Goal: Task Accomplishment & Management: Manage account settings

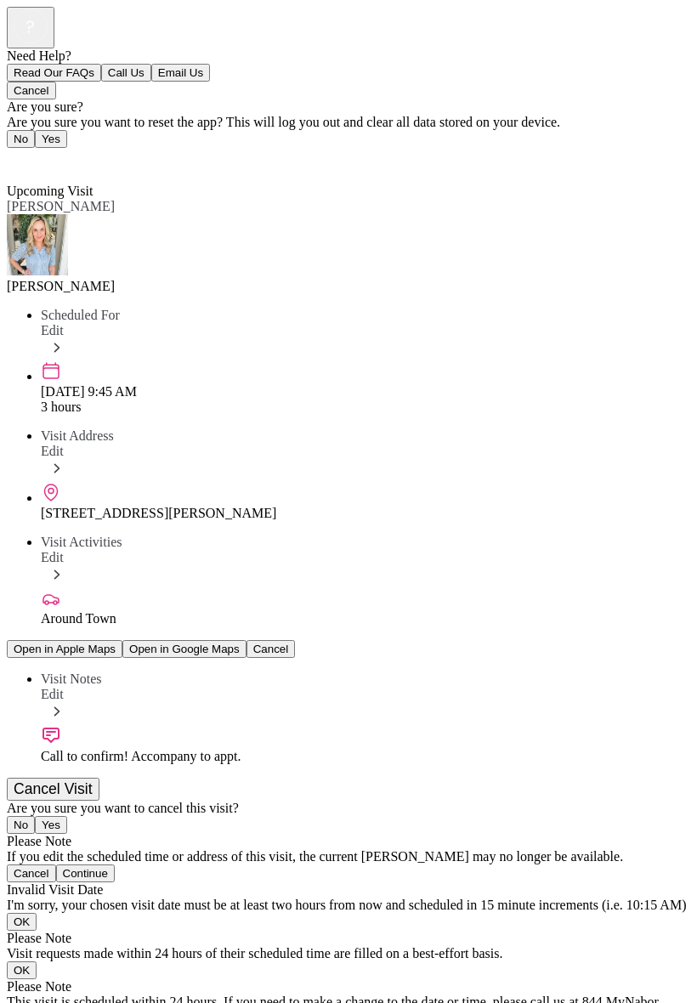
click at [310, 749] on div "Call to confirm! Accompany to appt." at bounding box center [366, 756] width 650 height 15
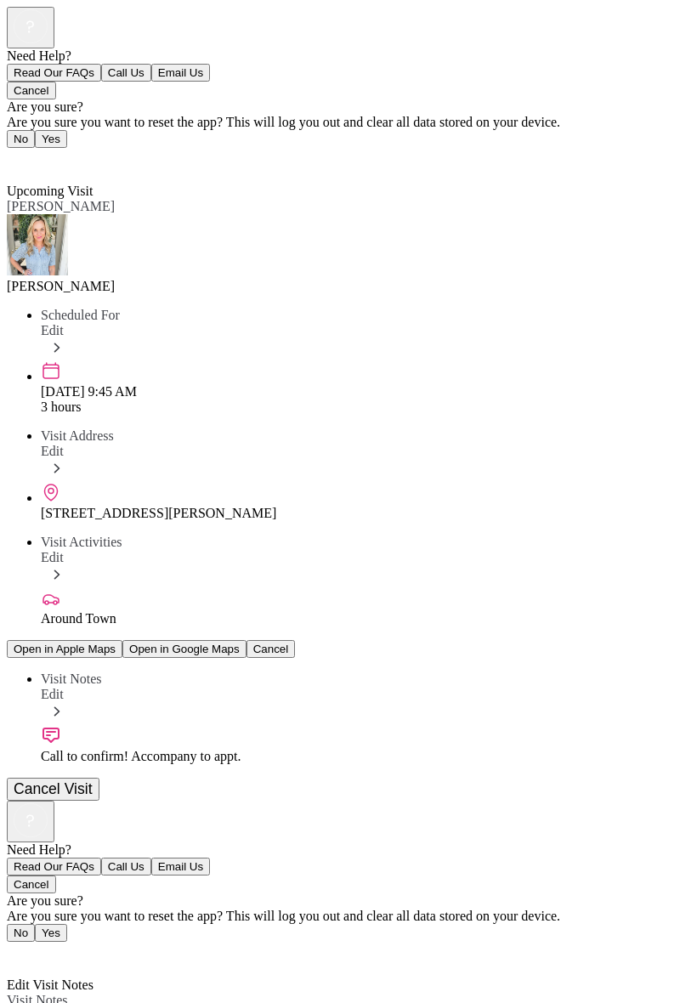
click at [45, 947] on span "Back" at bounding box center [31, 954] width 28 height 14
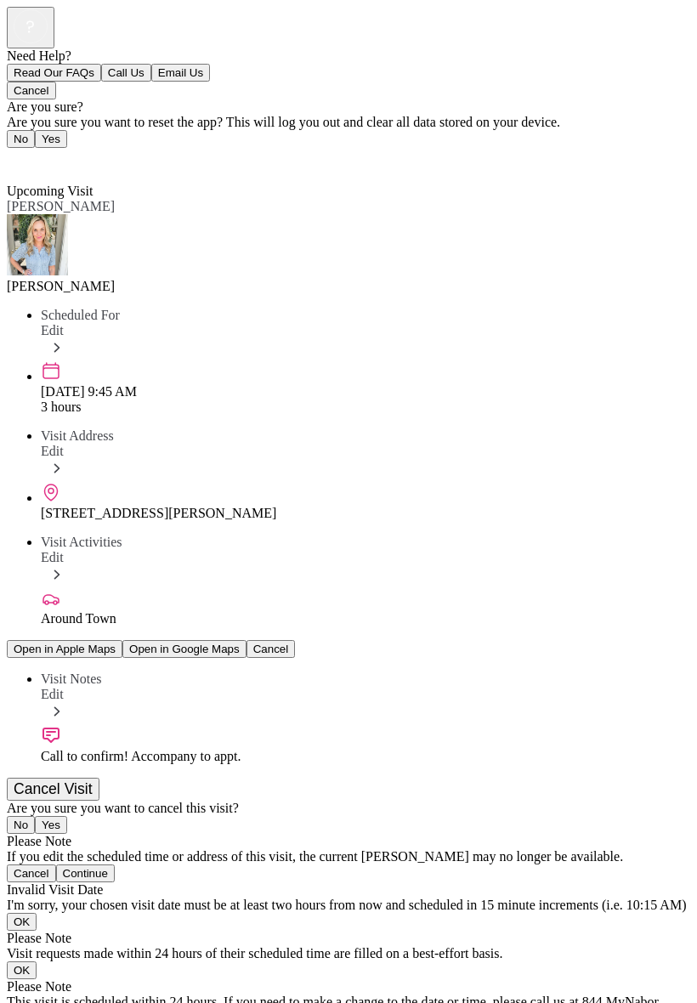
click at [42, 153] on span "Back" at bounding box center [31, 160] width 28 height 14
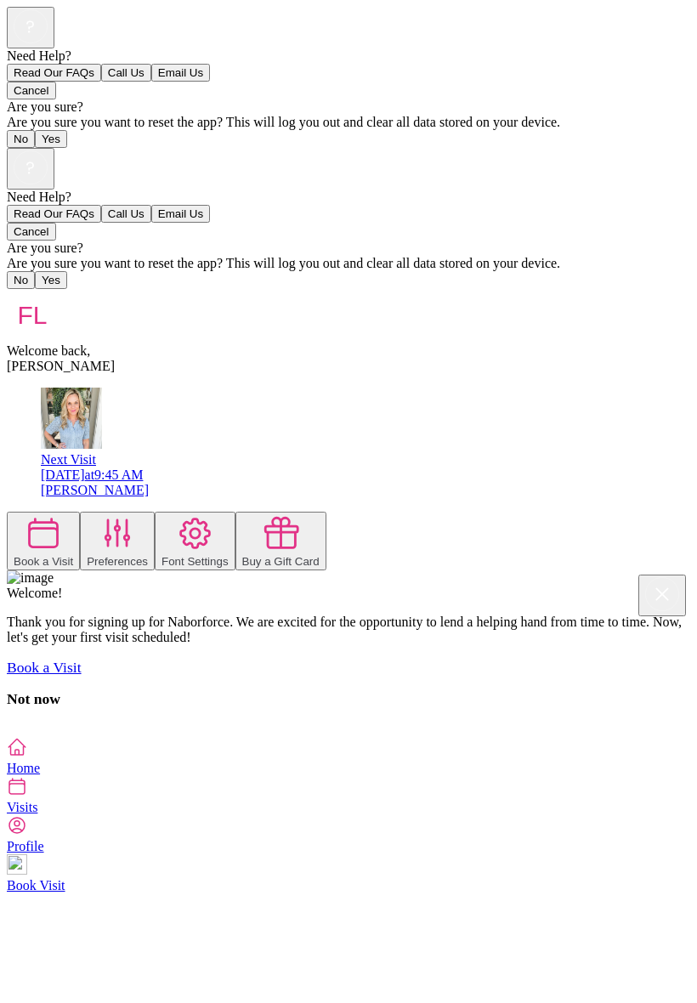
click at [137, 514] on icon at bounding box center [118, 533] width 38 height 38
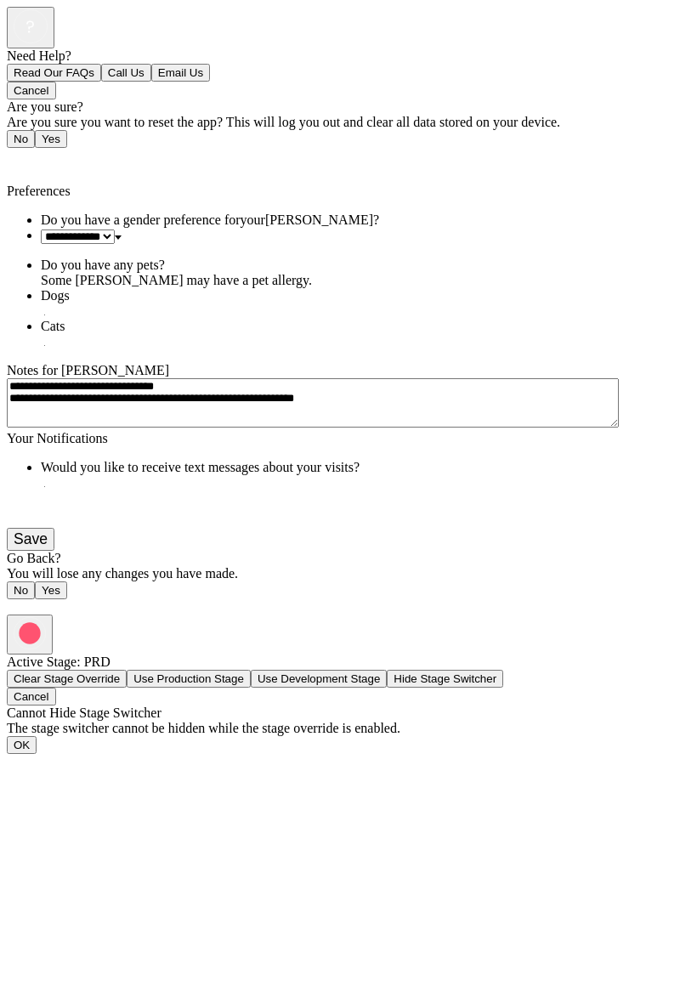
click at [54, 551] on button "Save" at bounding box center [31, 539] width 48 height 23
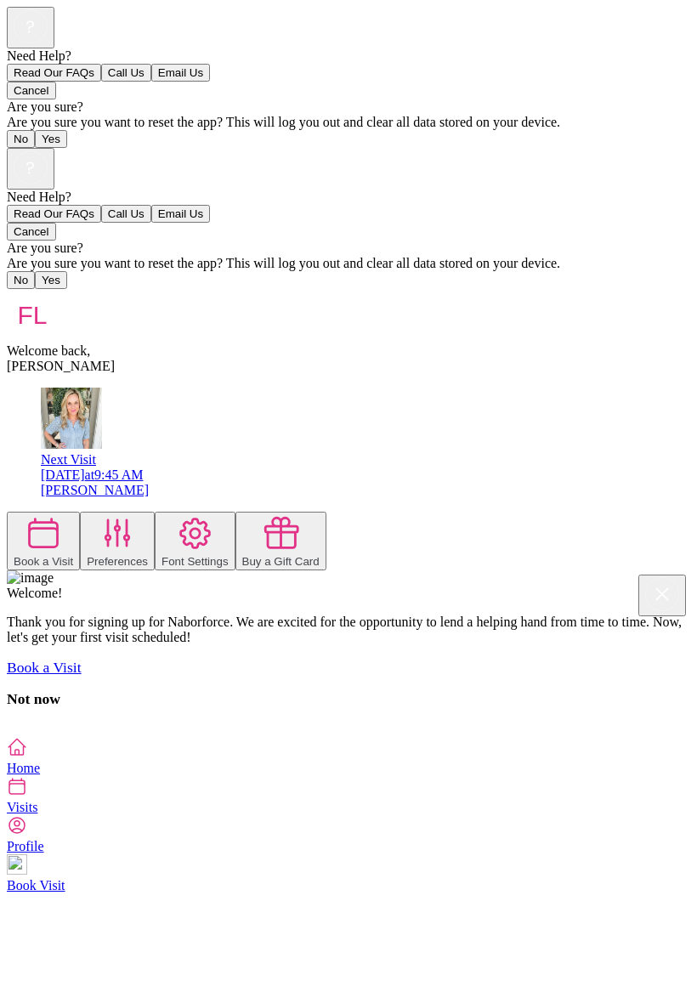
click at [137, 514] on icon at bounding box center [118, 533] width 38 height 38
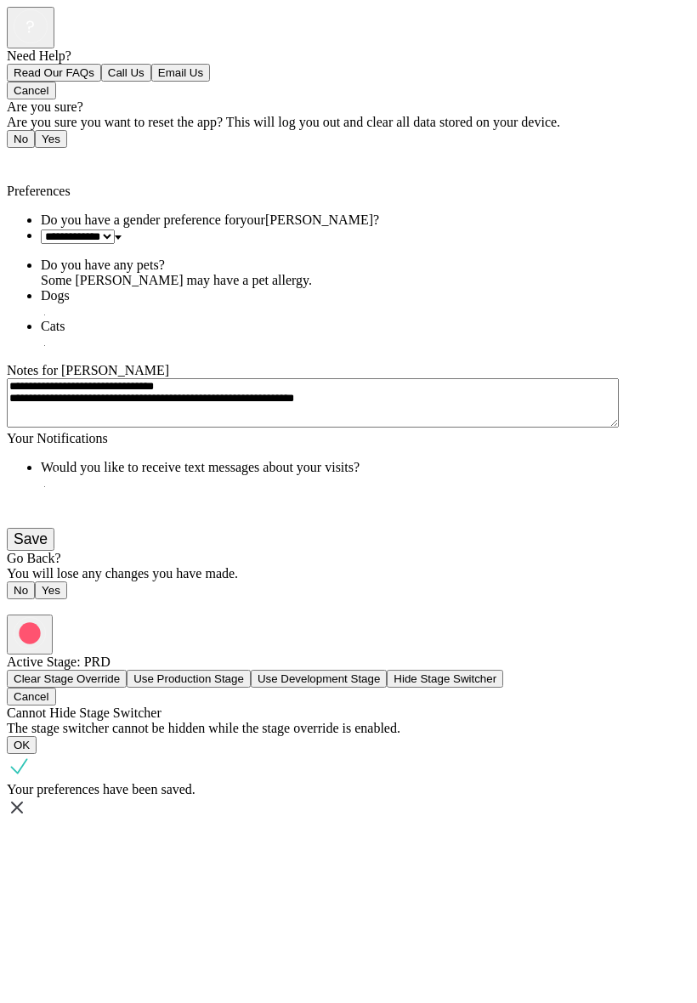
click at [37, 153] on span "Back" at bounding box center [31, 160] width 28 height 14
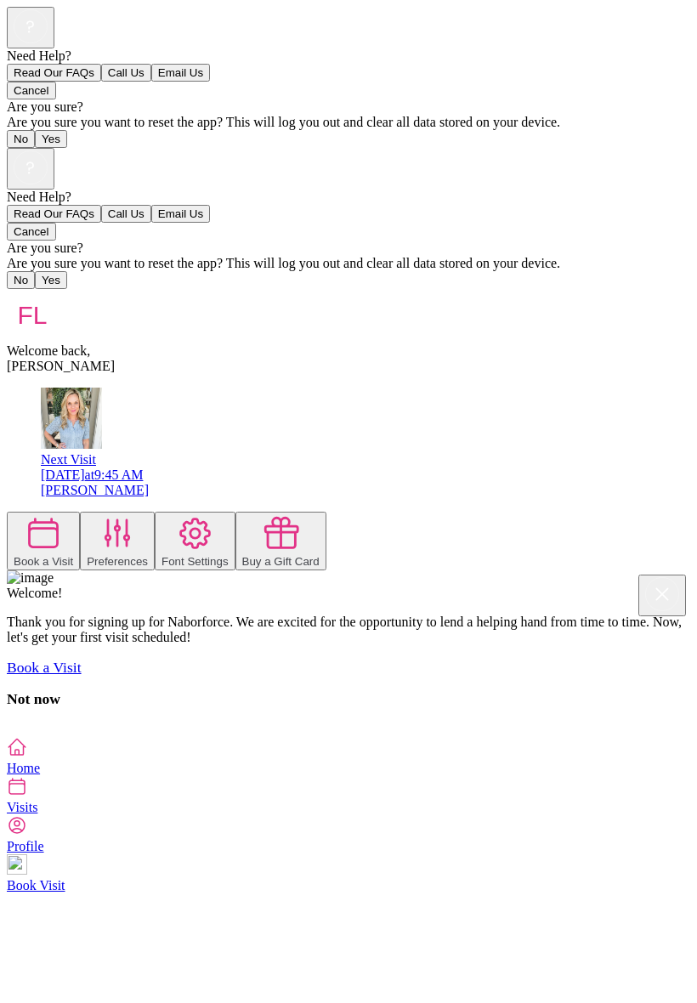
click at [63, 514] on icon at bounding box center [44, 533] width 38 height 38
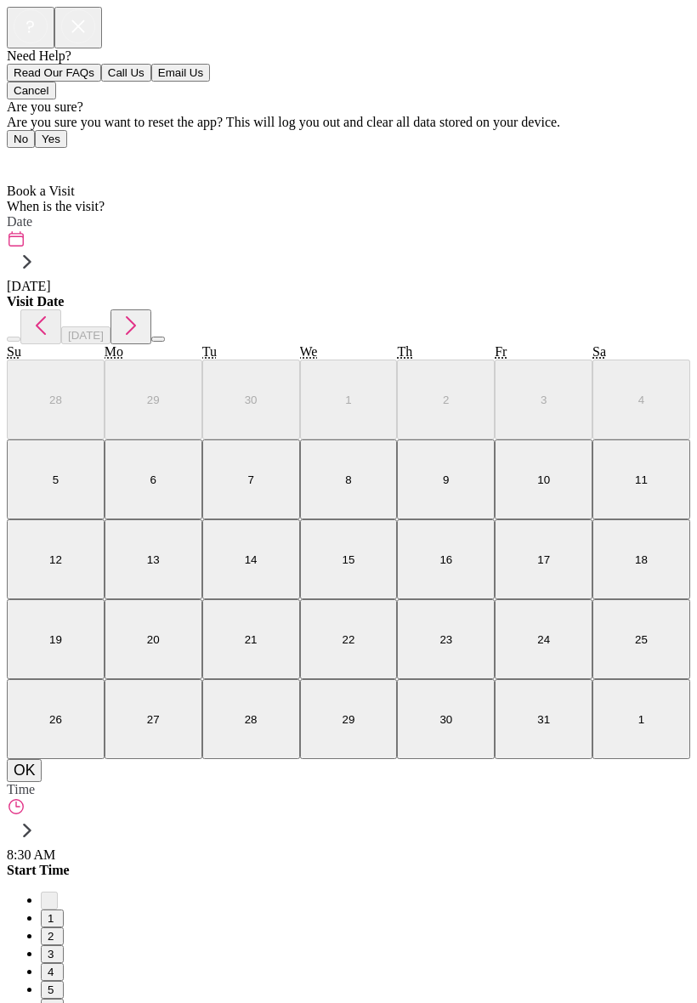
click at [40, 153] on span "Home" at bounding box center [33, 160] width 33 height 14
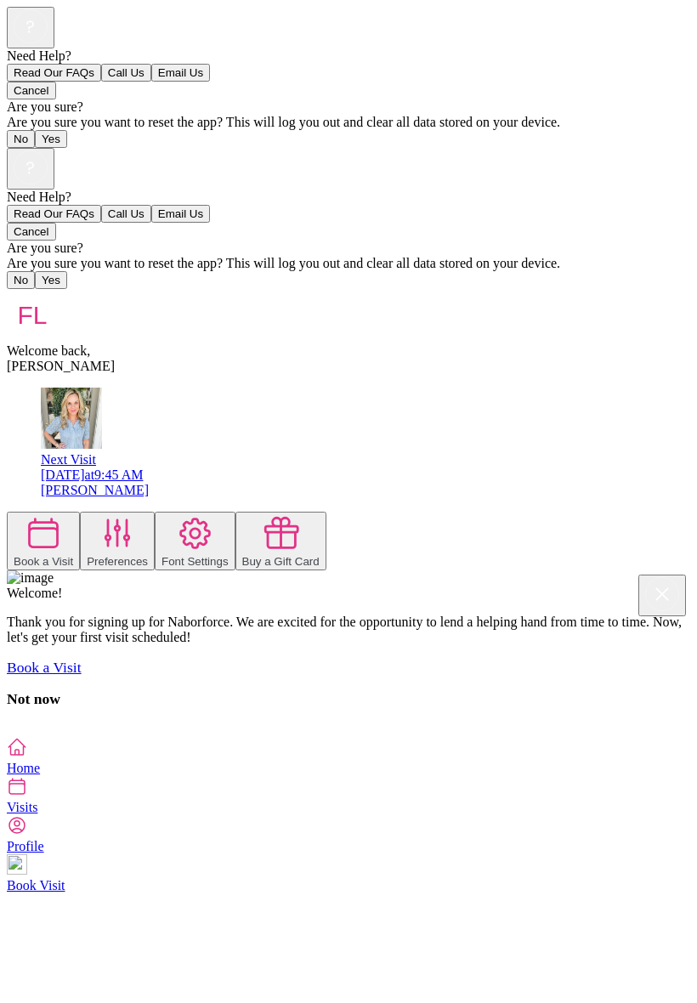
click at [63, 514] on icon at bounding box center [44, 533] width 38 height 38
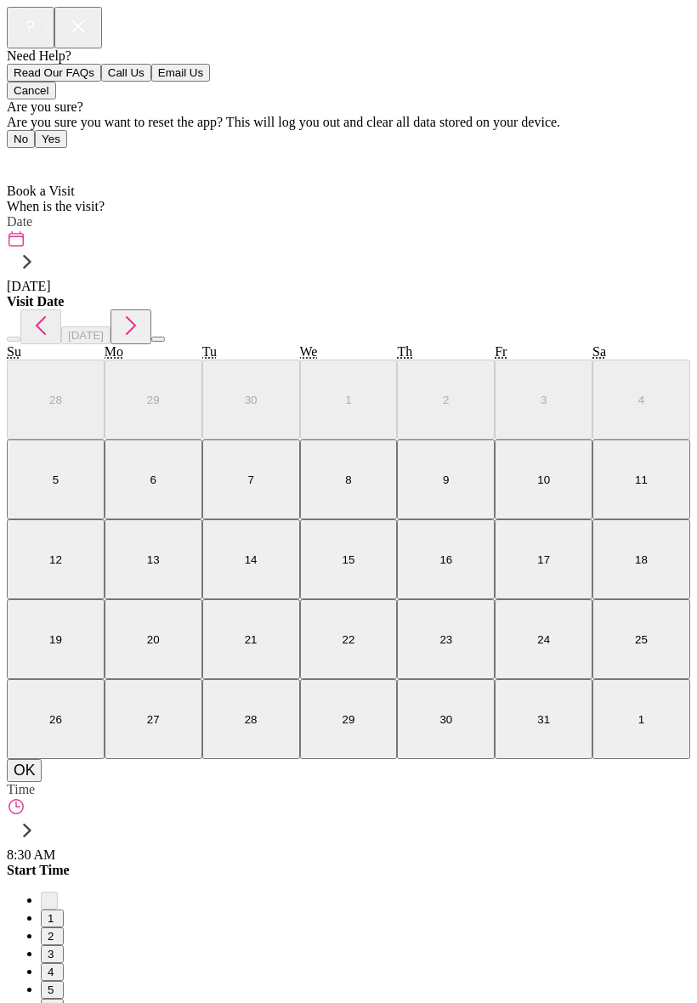
scroll to position [9, 0]
click at [34, 153] on span "Home" at bounding box center [33, 160] width 33 height 14
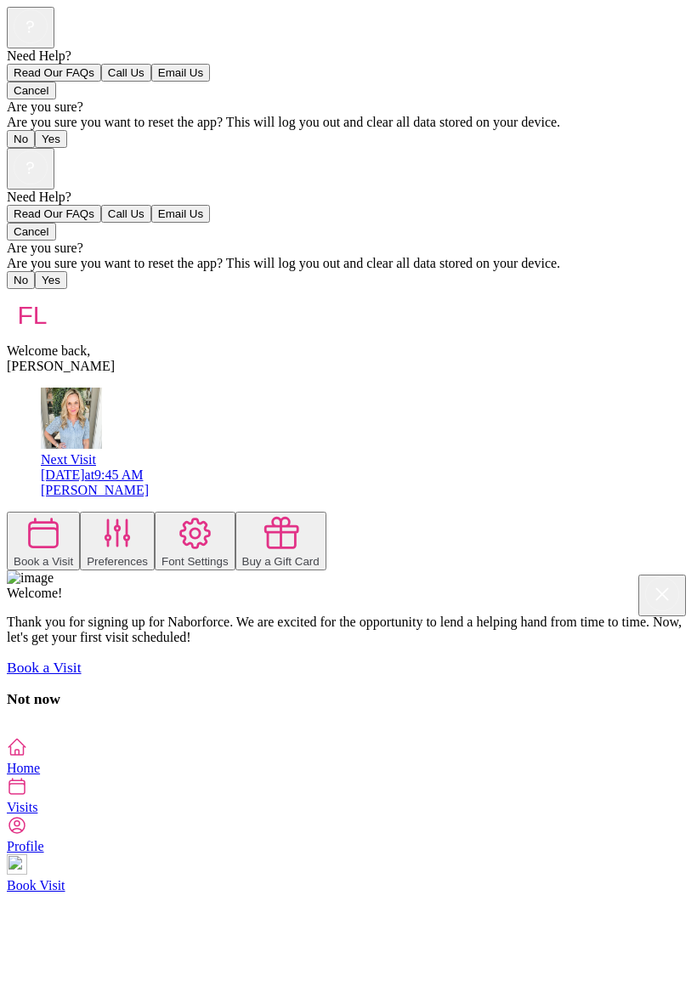
click at [449, 854] on span "Profile" at bounding box center [349, 834] width 684 height 38
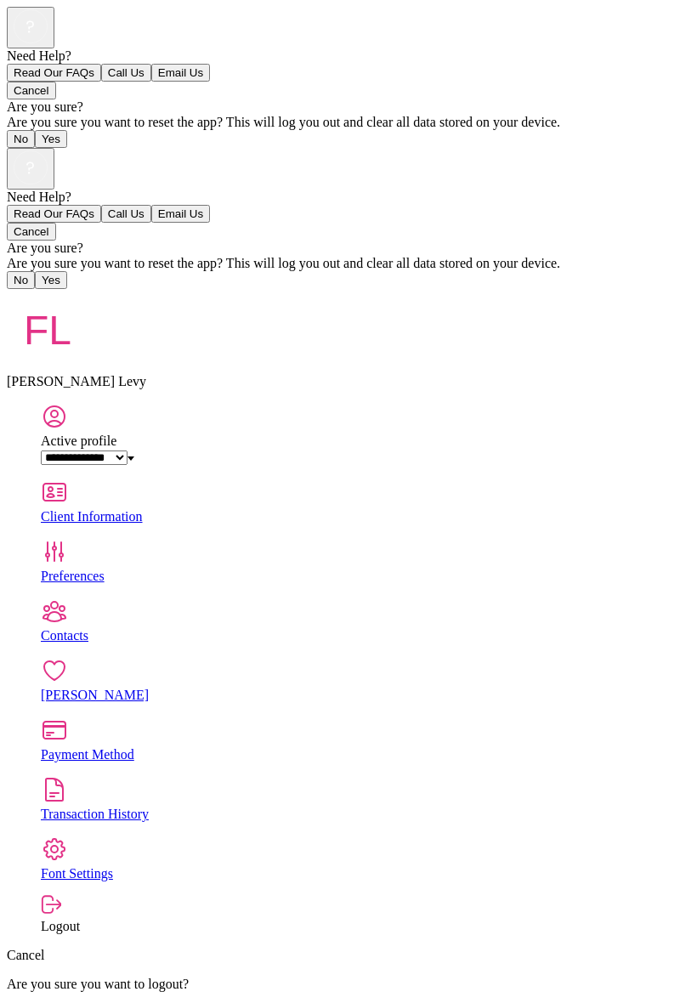
click at [387, 509] on div "Client Information" at bounding box center [366, 516] width 650 height 15
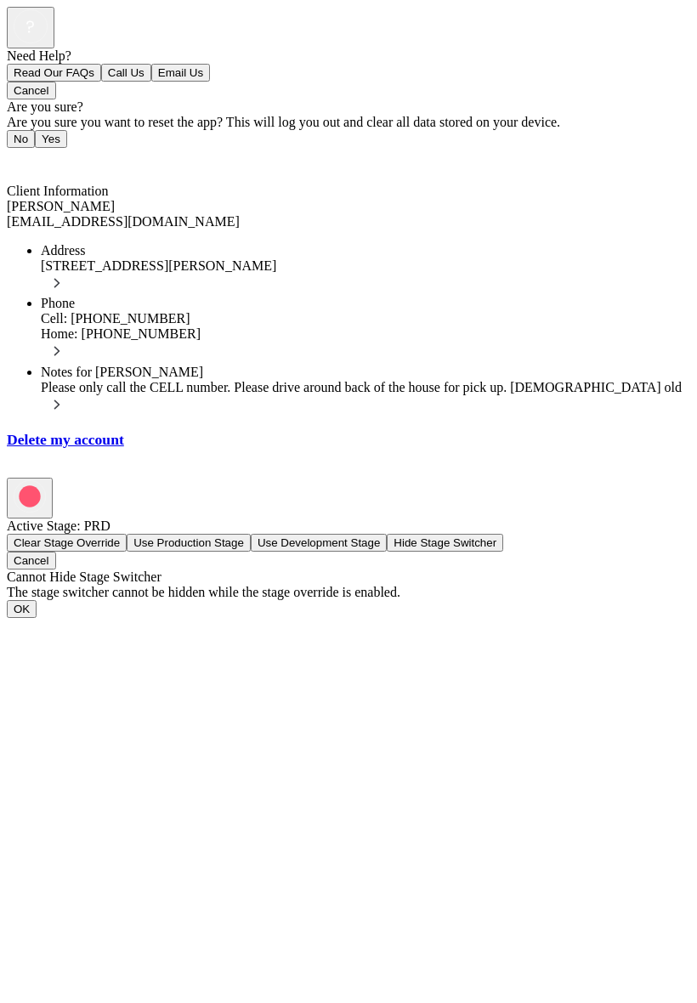
click at [15, 153] on link "Back" at bounding box center [26, 160] width 38 height 14
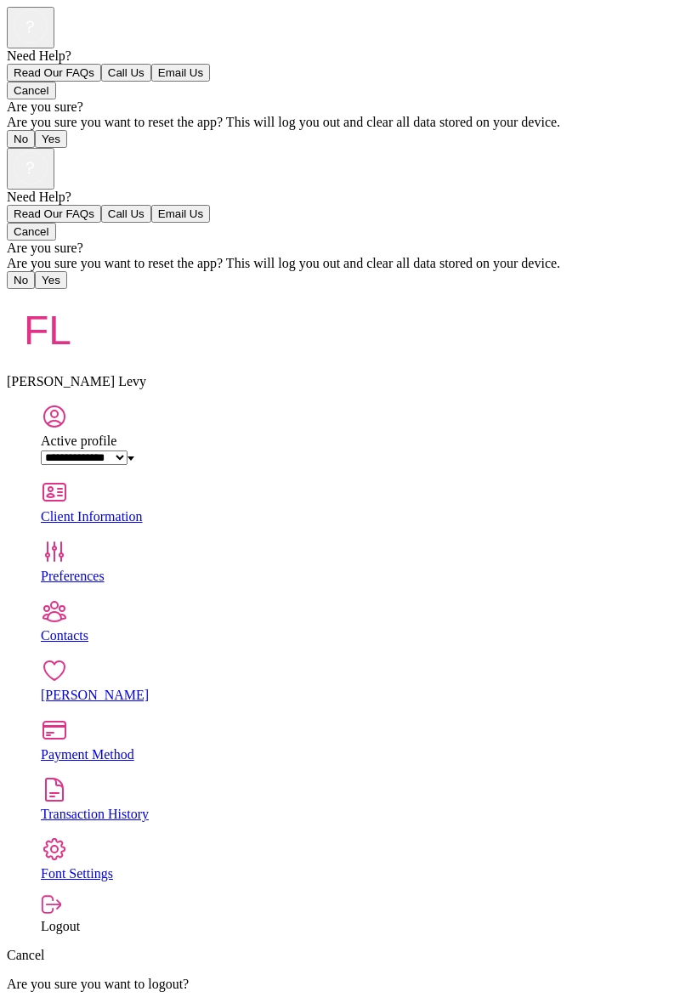
click at [196, 538] on link "Preferences" at bounding box center [366, 561] width 650 height 46
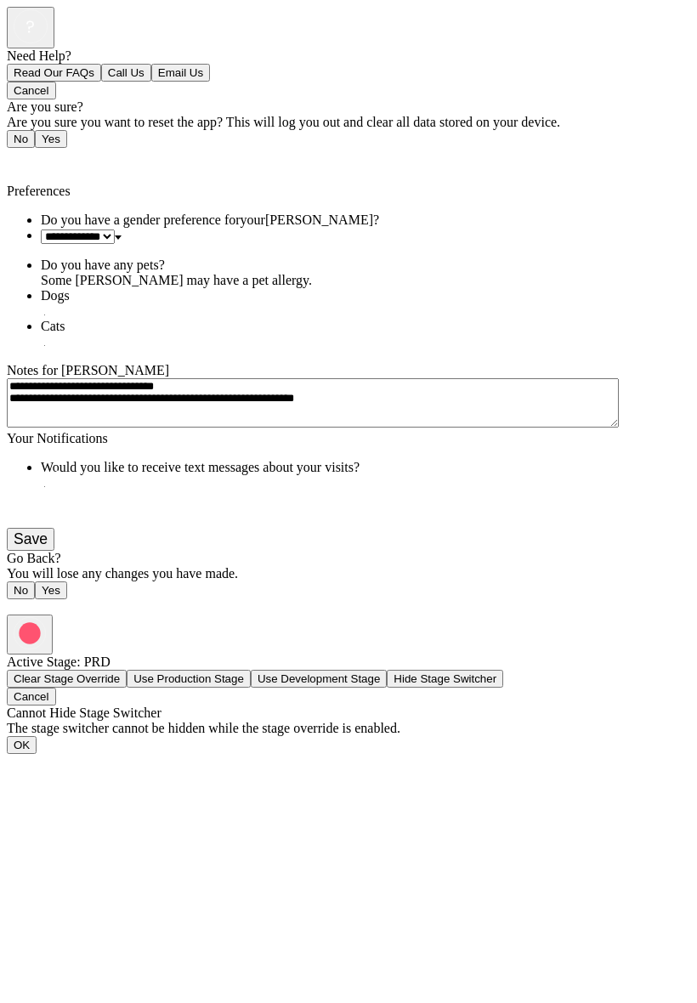
click at [41, 153] on span "Back" at bounding box center [31, 160] width 28 height 14
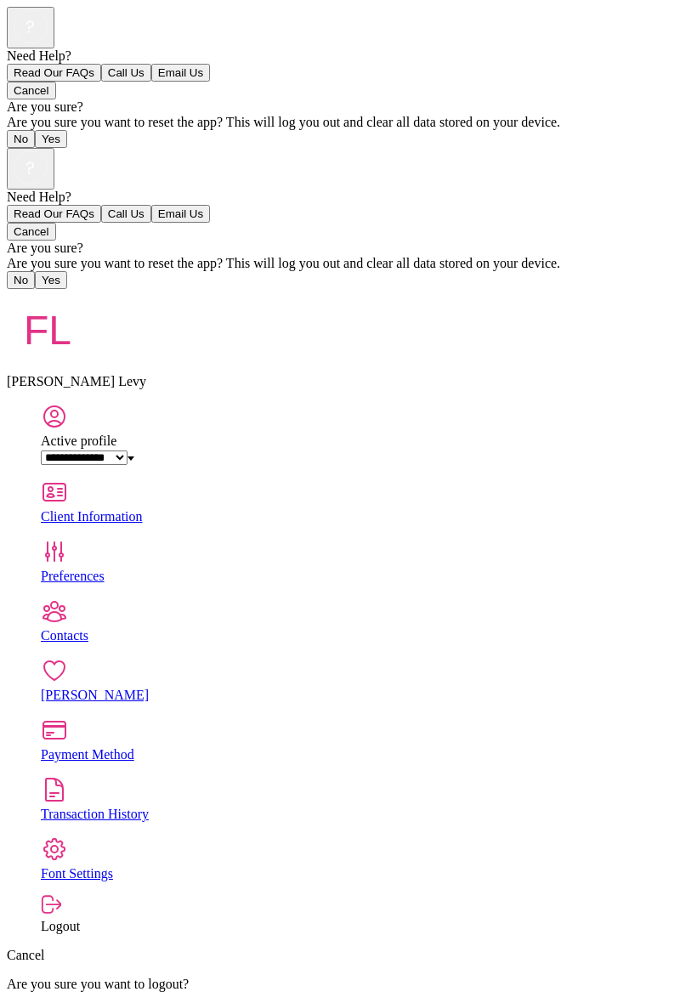
click at [232, 628] on div "Contacts" at bounding box center [366, 635] width 650 height 15
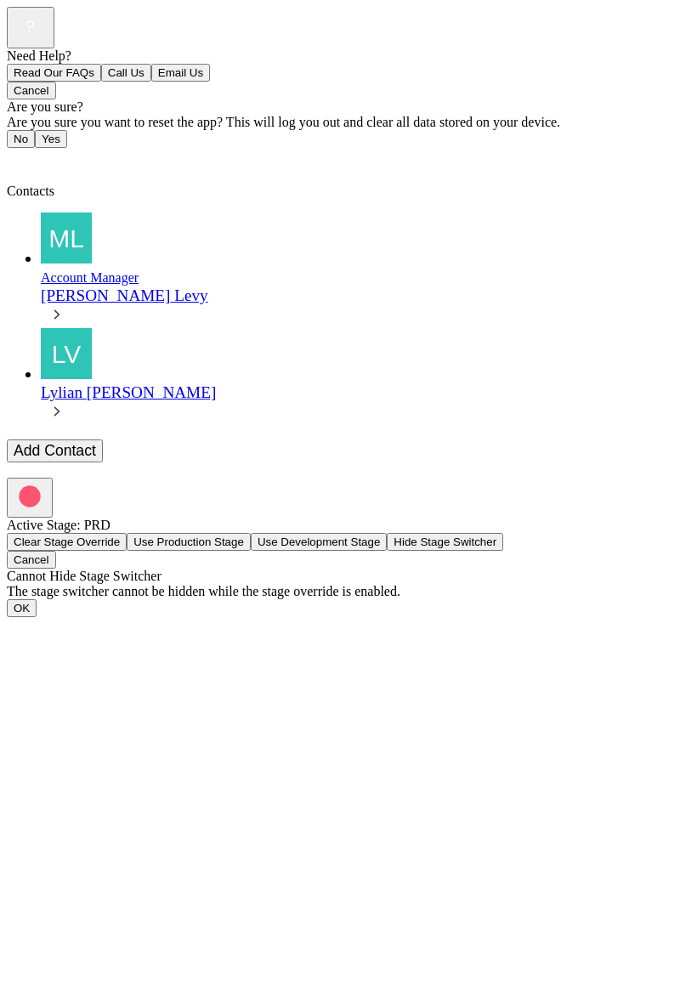
click at [57, 148] on div "Back Contacts" at bounding box center [349, 166] width 684 height 36
click at [118, 287] on div "[PERSON_NAME]" at bounding box center [366, 296] width 650 height 19
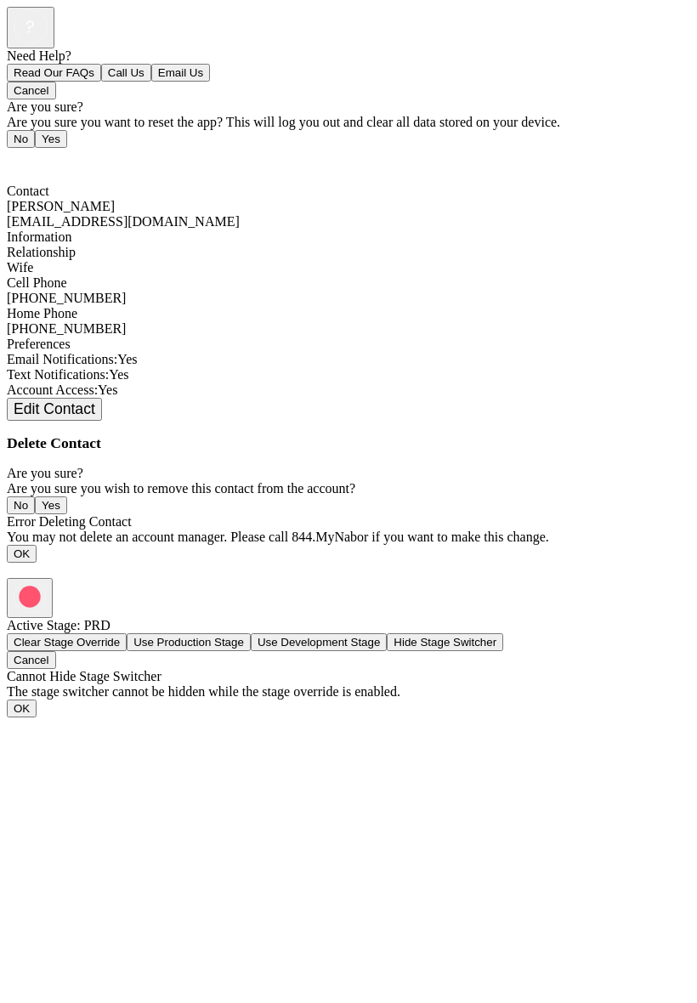
click at [31, 153] on span "Back" at bounding box center [31, 160] width 28 height 14
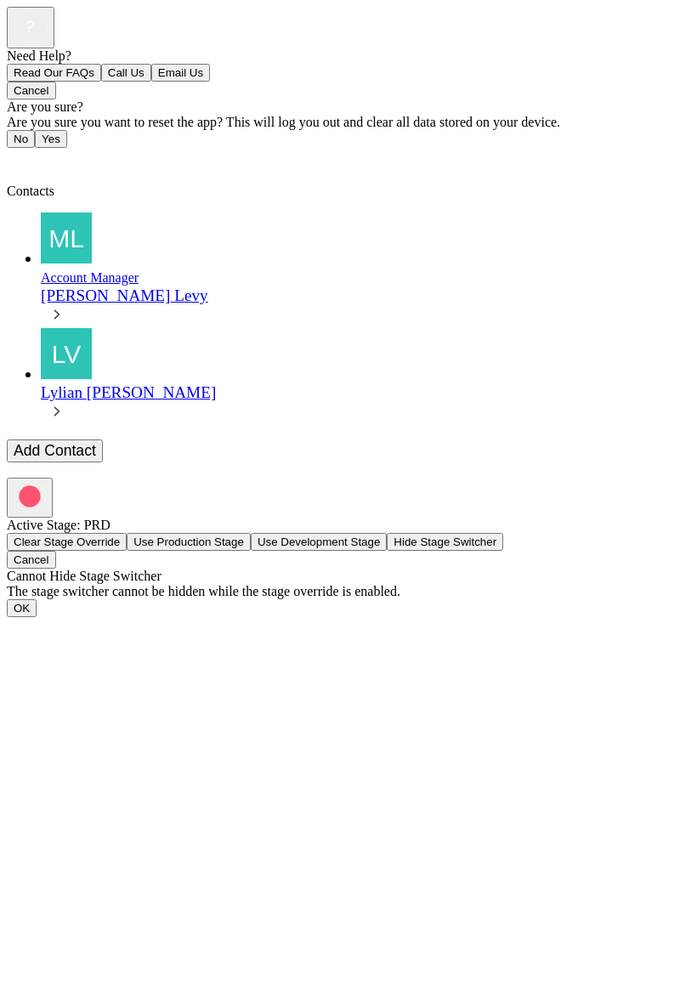
click at [125, 383] on div "[PERSON_NAME]" at bounding box center [366, 392] width 650 height 19
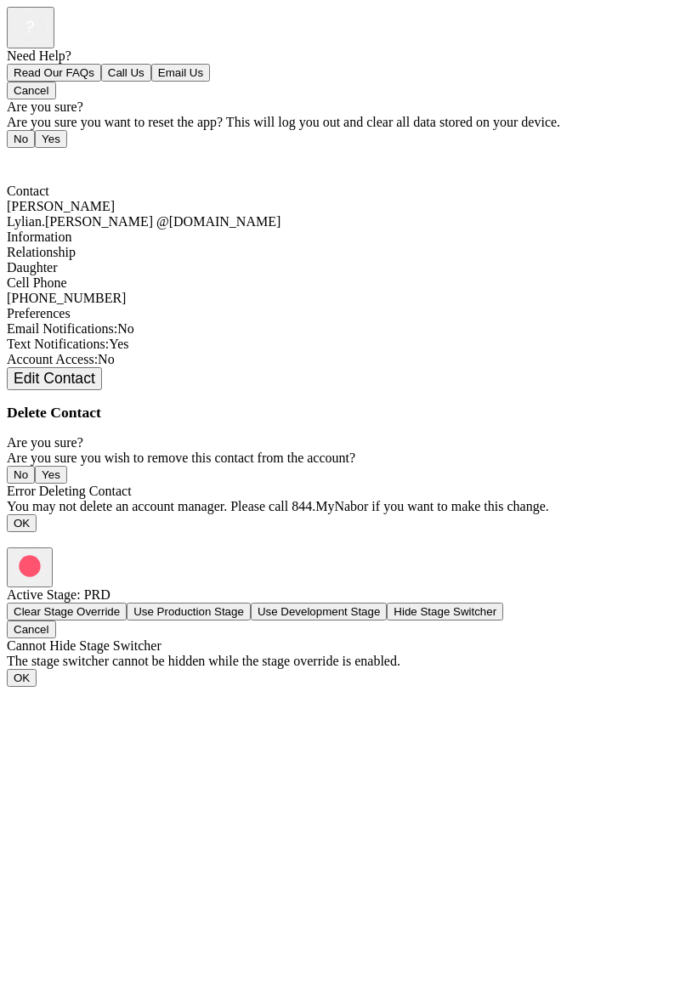
click at [45, 153] on span "Back" at bounding box center [31, 160] width 28 height 14
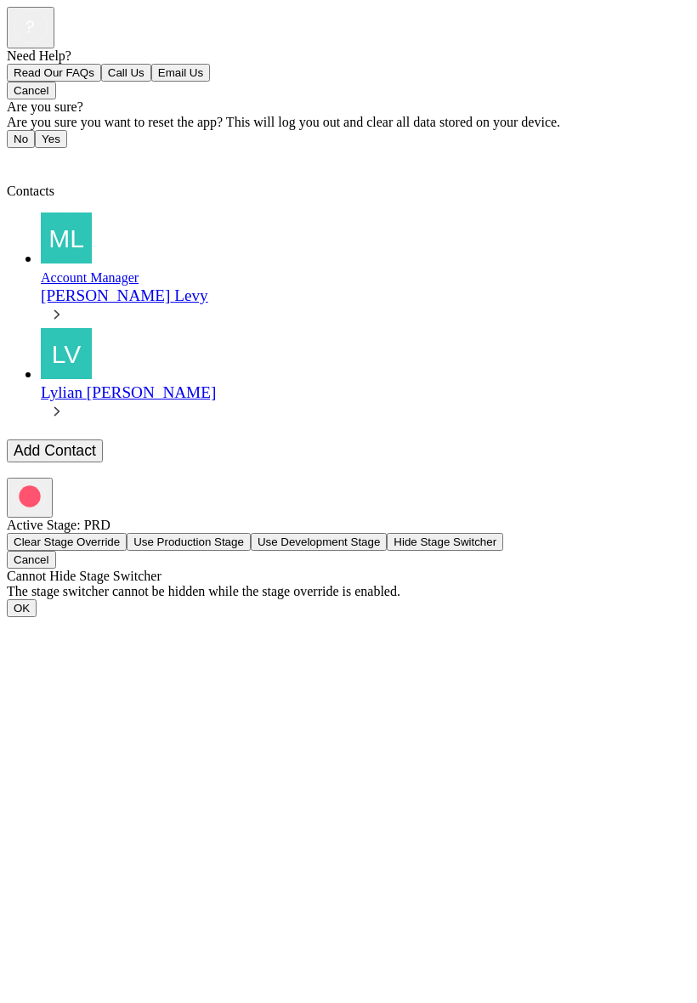
click at [41, 153] on span "Back" at bounding box center [31, 160] width 28 height 14
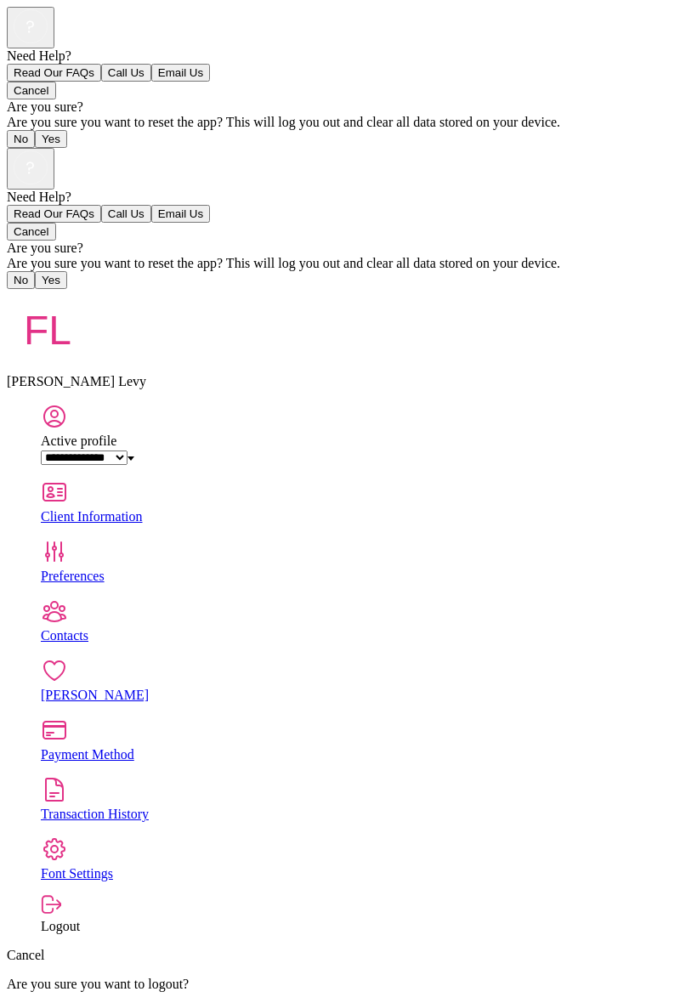
click at [643, 747] on div "Payment Method" at bounding box center [366, 754] width 650 height 15
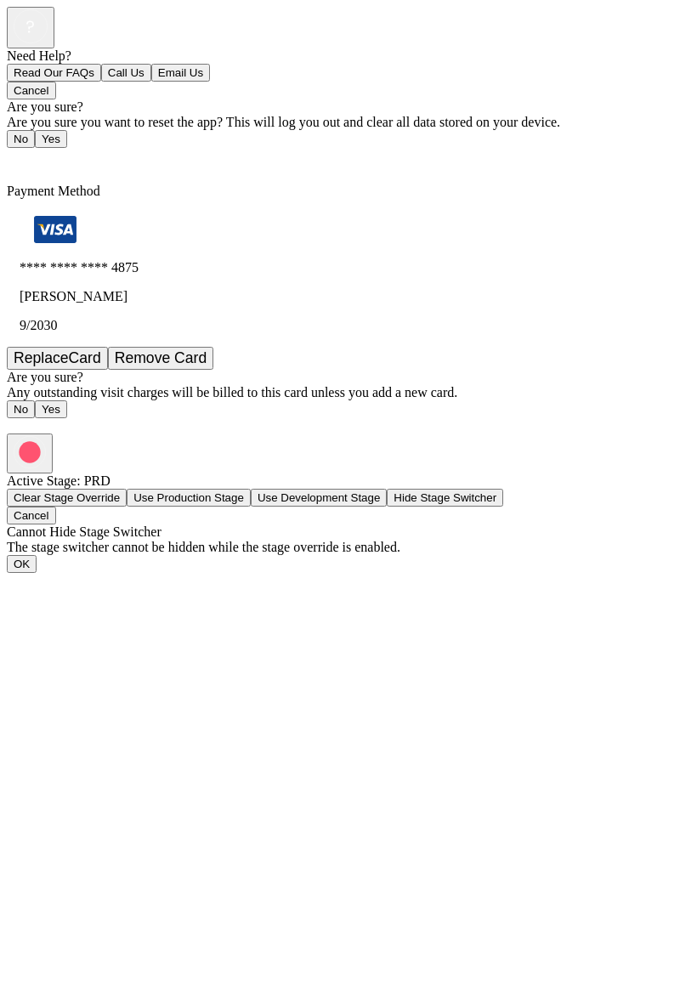
click at [45, 153] on span "Back" at bounding box center [31, 160] width 28 height 14
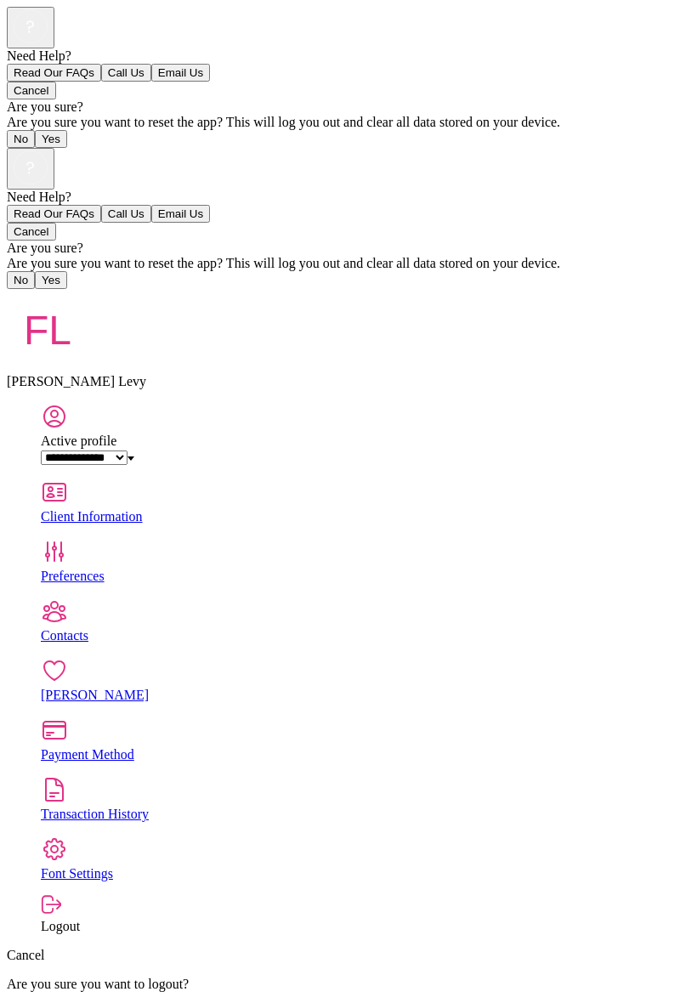
click at [211, 688] on div "[PERSON_NAME]" at bounding box center [366, 695] width 650 height 15
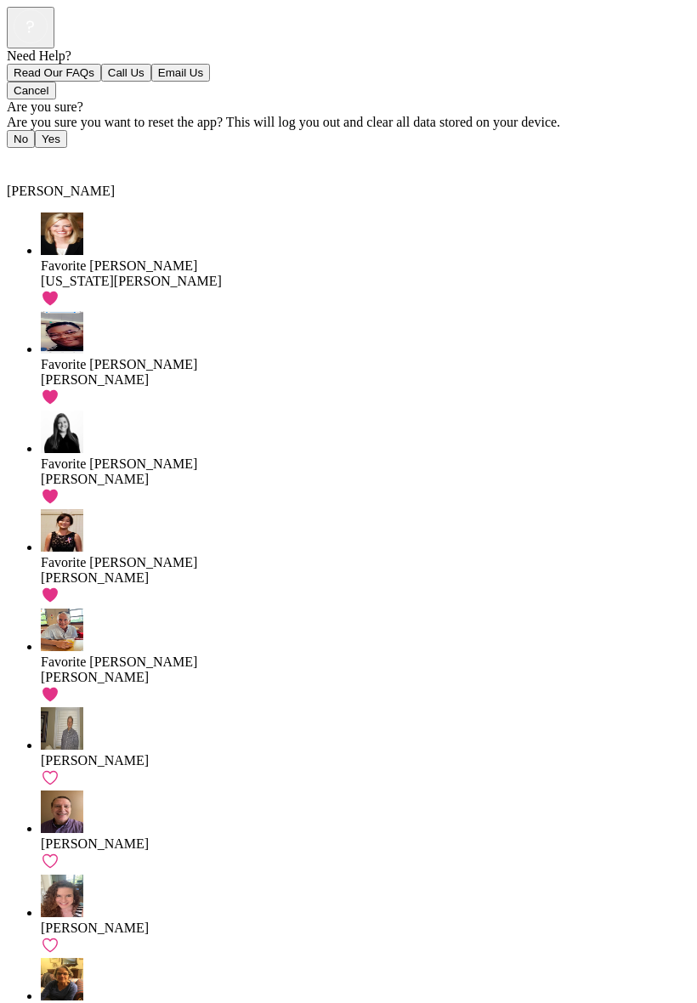
click at [45, 153] on span "Back" at bounding box center [31, 160] width 28 height 14
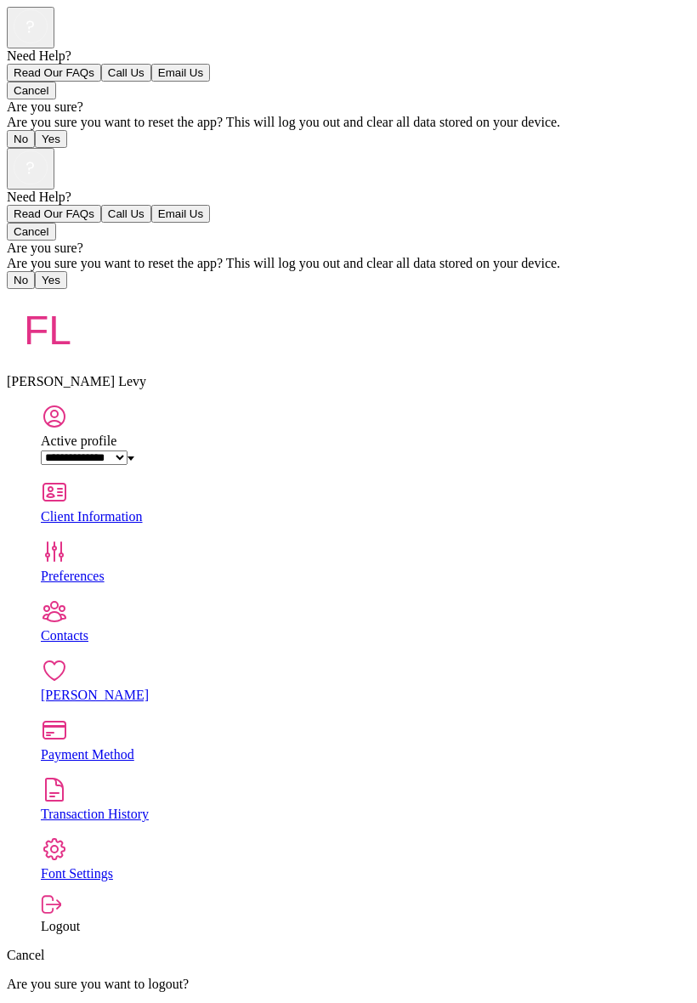
click at [462, 509] on div "Client Information" at bounding box center [366, 516] width 650 height 15
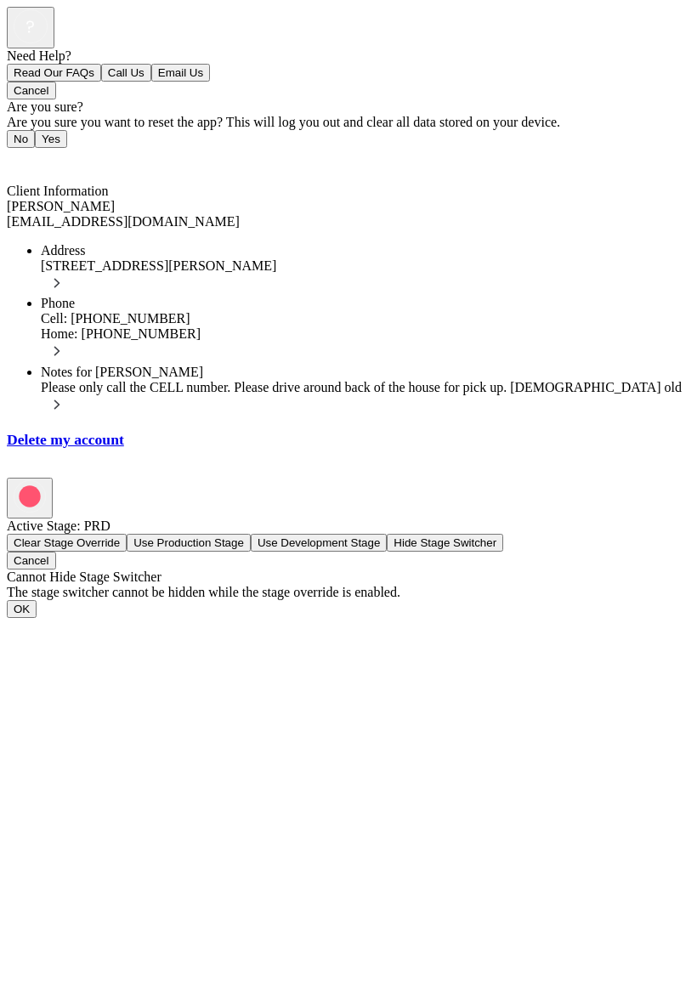
click at [45, 153] on span "Back" at bounding box center [31, 160] width 28 height 14
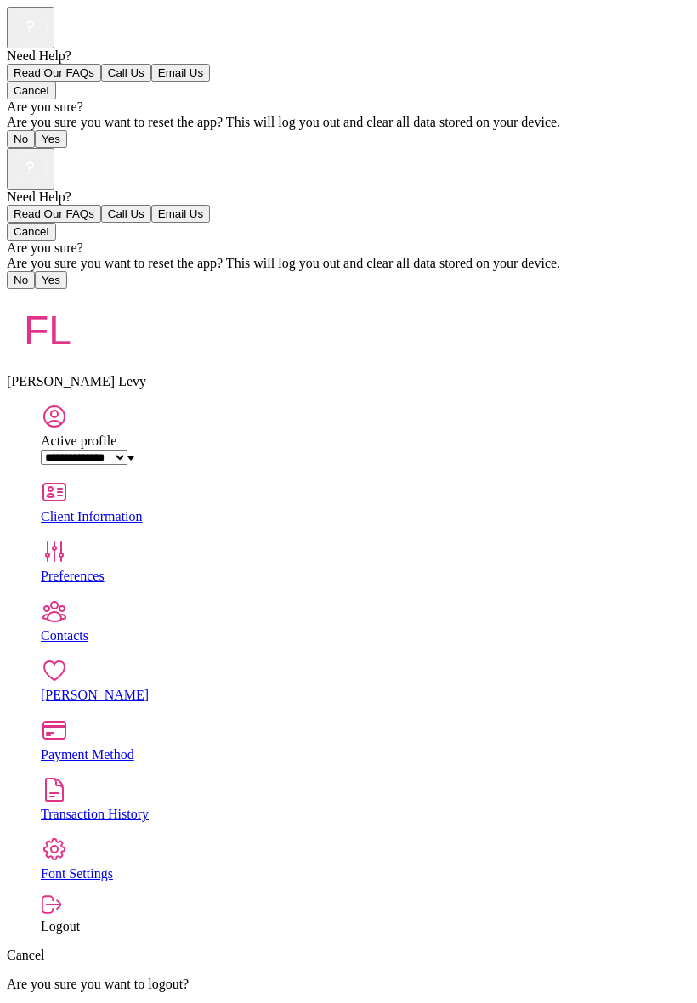
click at [288, 747] on div "Payment Method" at bounding box center [366, 754] width 650 height 15
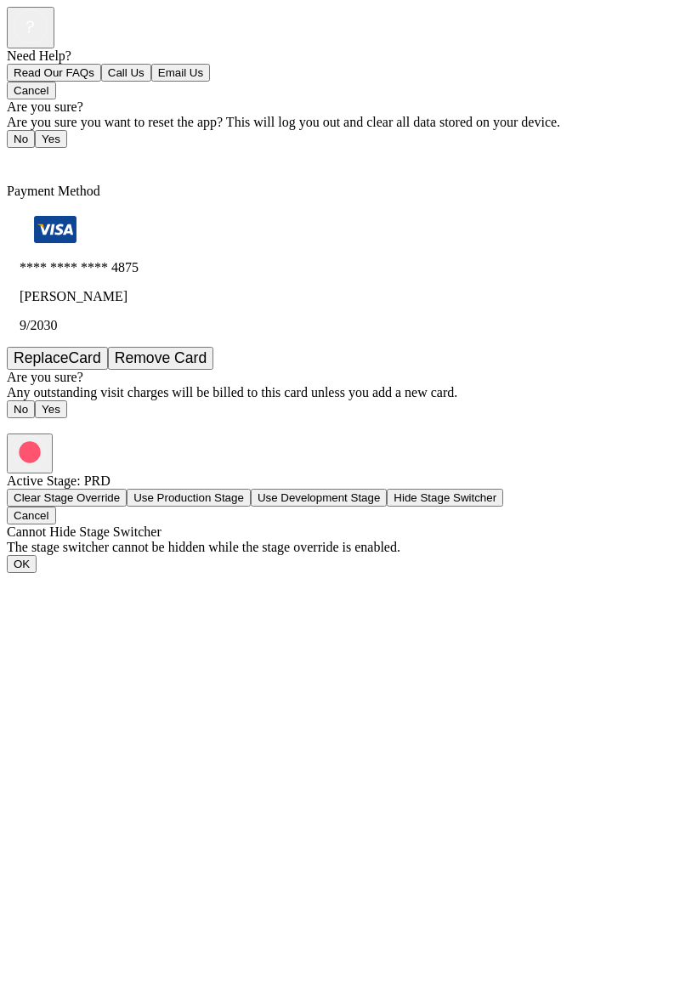
click at [28, 153] on span "Back" at bounding box center [31, 160] width 28 height 14
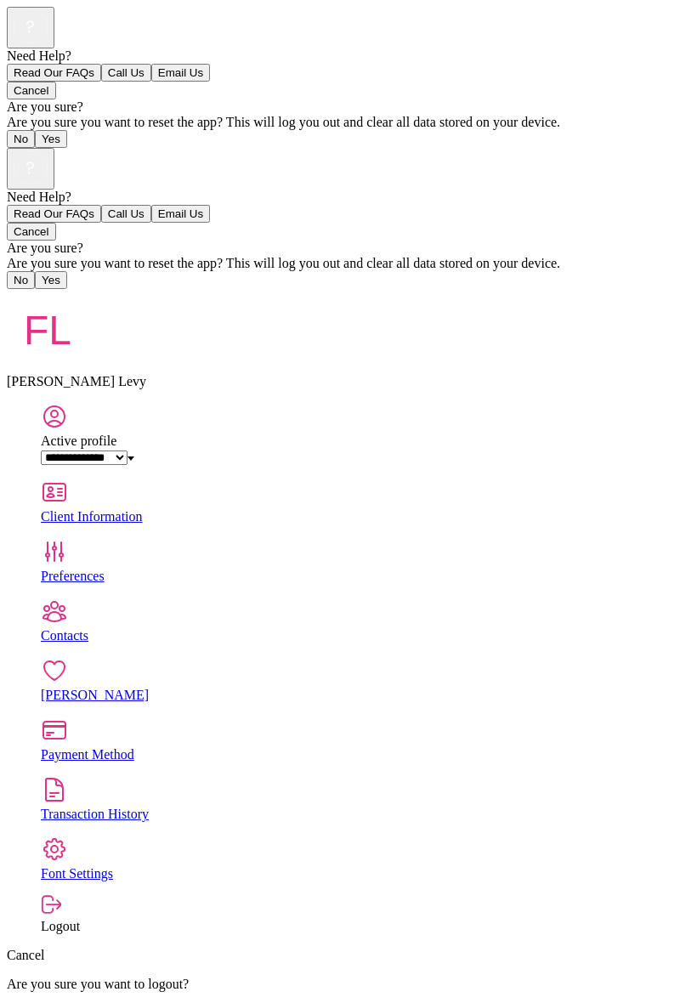
click at [327, 807] on div "Transaction History" at bounding box center [366, 814] width 650 height 15
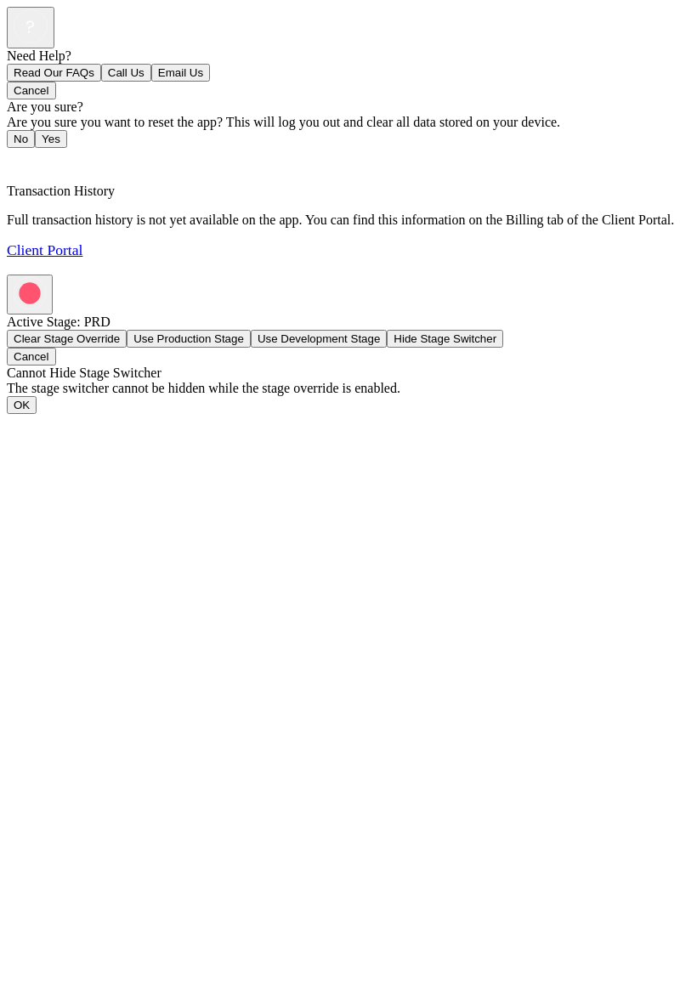
click at [33, 153] on span "Back" at bounding box center [31, 160] width 28 height 14
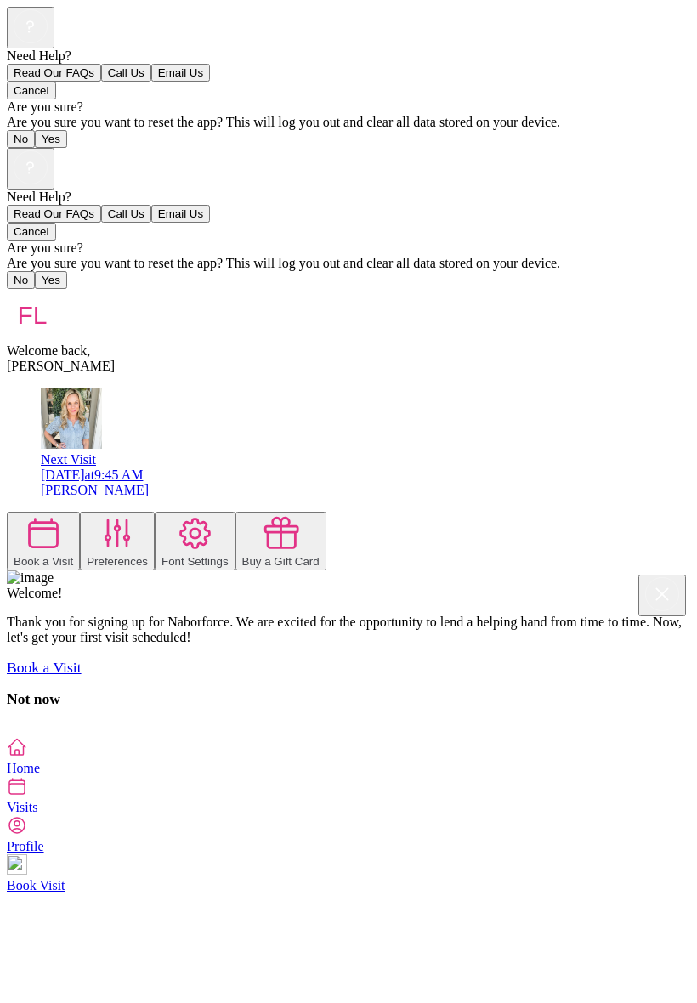
click at [137, 514] on icon at bounding box center [118, 533] width 38 height 38
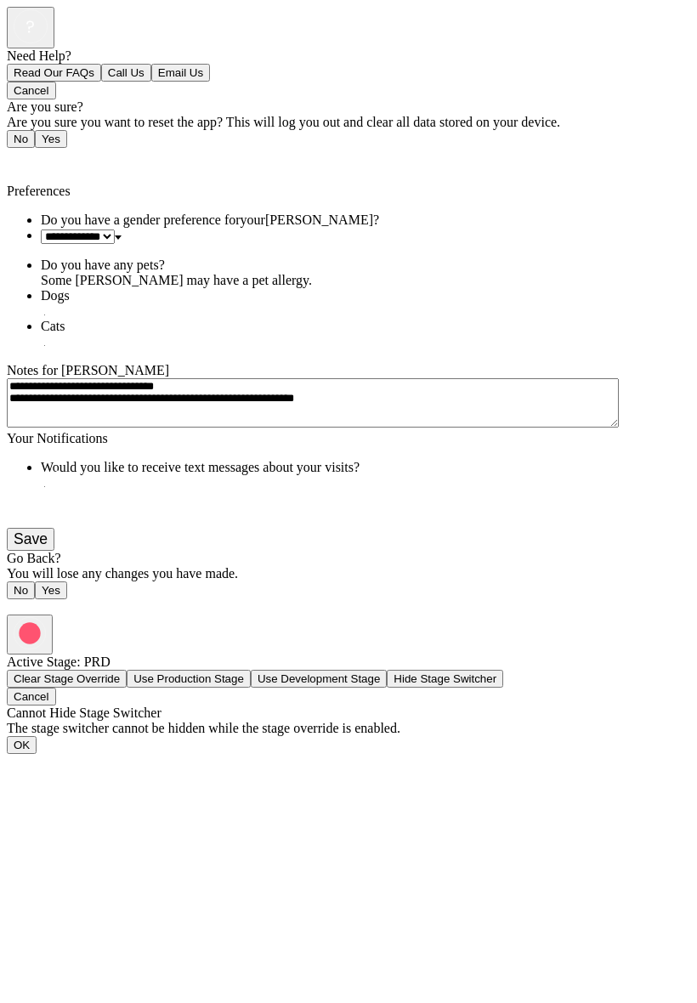
click at [54, 551] on button "Save" at bounding box center [31, 539] width 48 height 23
